Goal: Transaction & Acquisition: Book appointment/travel/reservation

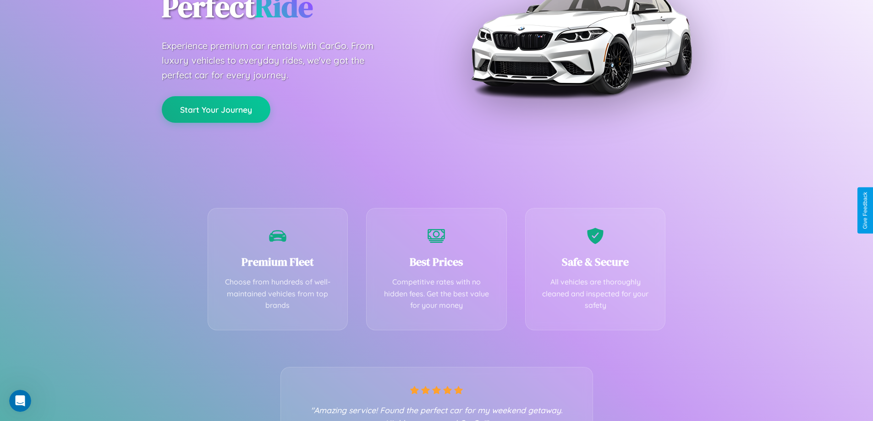
scroll to position [180, 0]
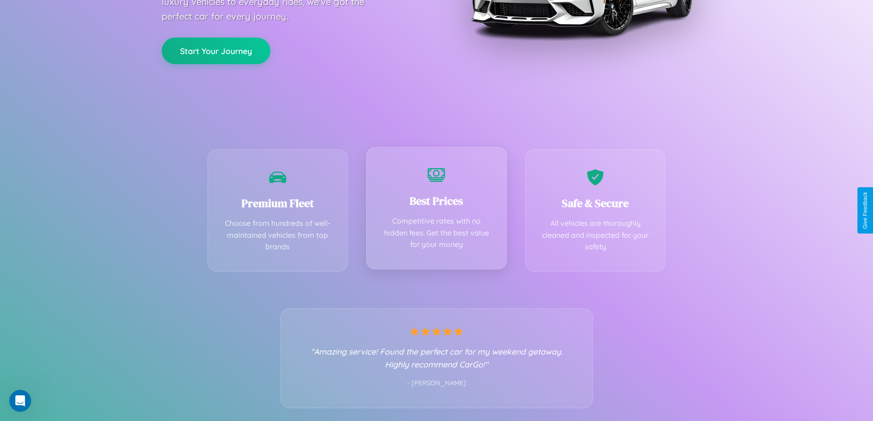
click at [436, 210] on div "Best Prices Competitive rates with no hidden fees. Get the best value for your …" at bounding box center [436, 208] width 141 height 122
click at [216, 50] on button "Start Your Journey" at bounding box center [216, 50] width 109 height 27
click at [216, 49] on button "Start Your Journey" at bounding box center [216, 50] width 109 height 27
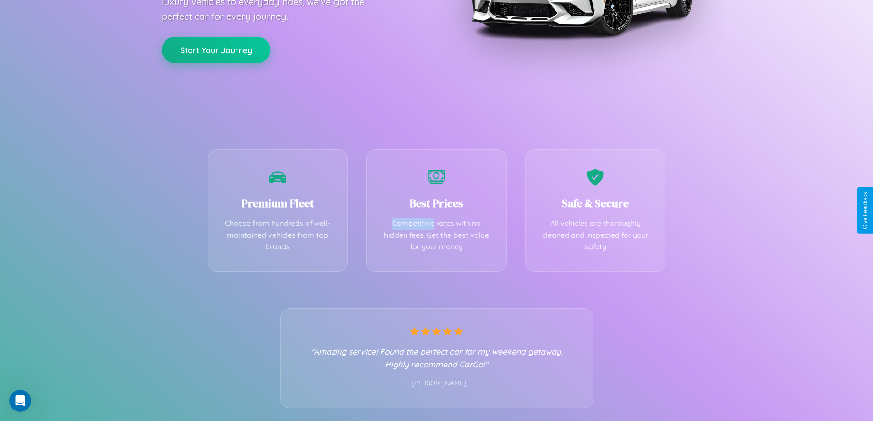
click at [216, 49] on button "Start Your Journey" at bounding box center [216, 50] width 109 height 27
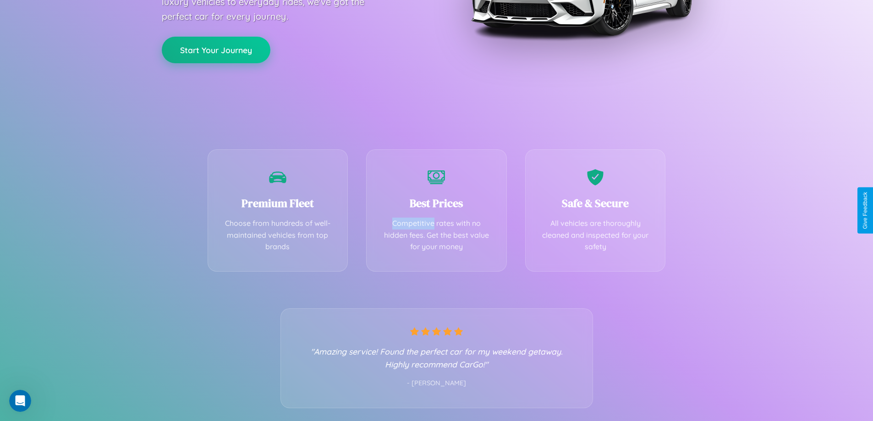
click at [216, 49] on button "Start Your Journey" at bounding box center [216, 50] width 109 height 27
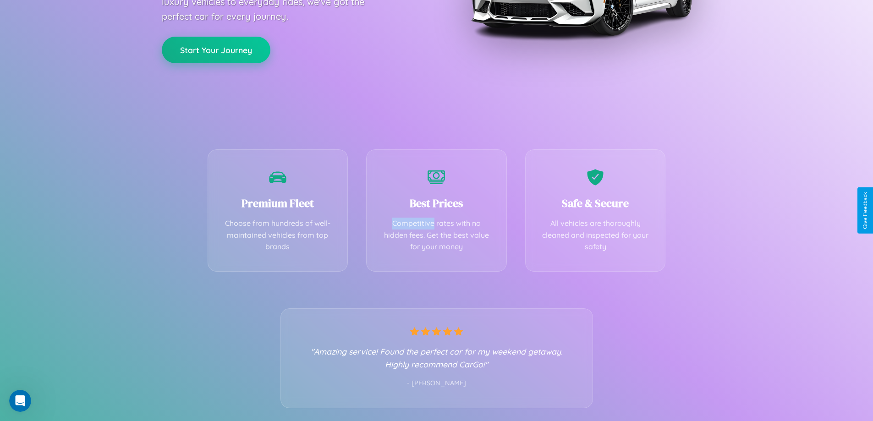
click at [216, 49] on button "Start Your Journey" at bounding box center [216, 50] width 109 height 27
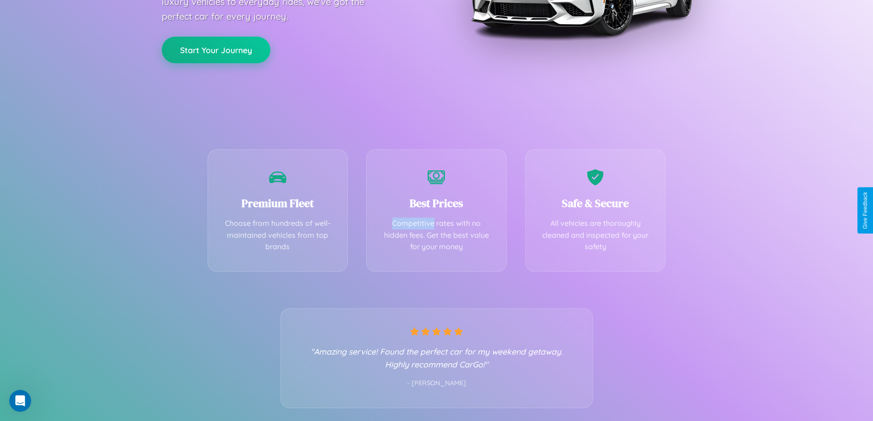
click at [216, 49] on button "Start Your Journey" at bounding box center [216, 50] width 109 height 27
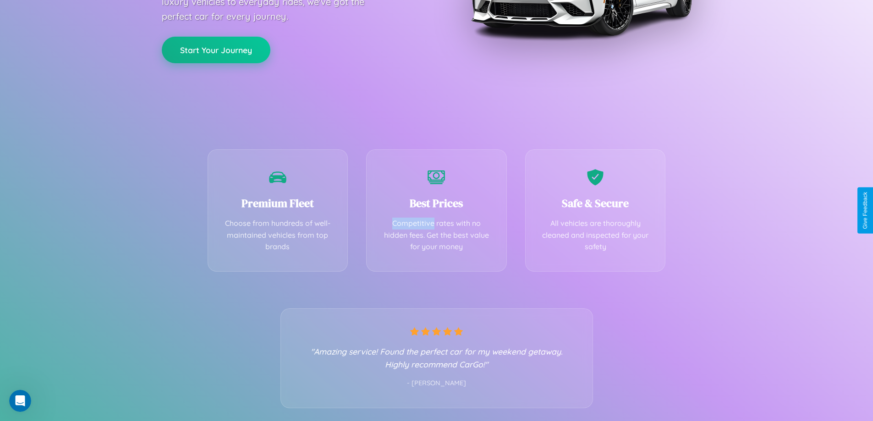
click at [216, 49] on button "Start Your Journey" at bounding box center [216, 50] width 109 height 27
